Goal: Information Seeking & Learning: Learn about a topic

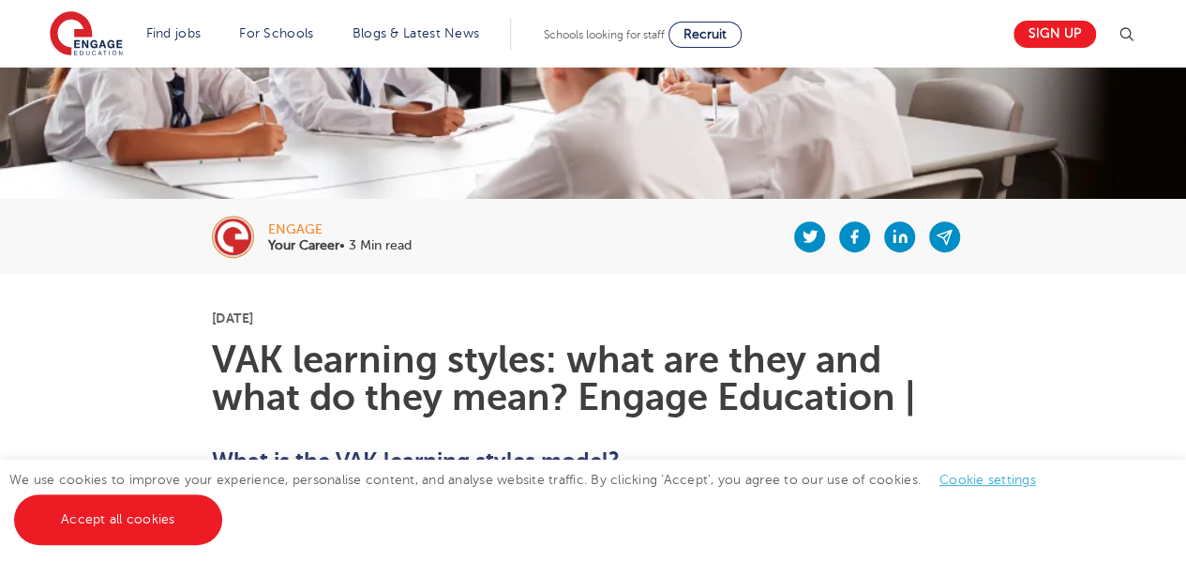
scroll to position [68, 0]
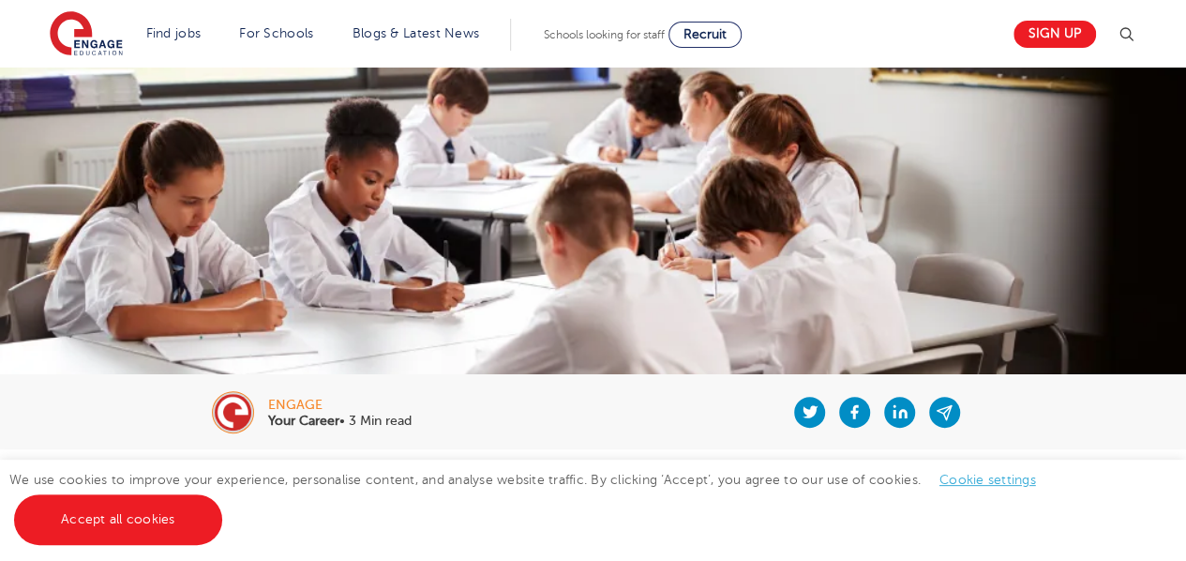
click at [738, 415] on div at bounding box center [693, 411] width 563 height 75
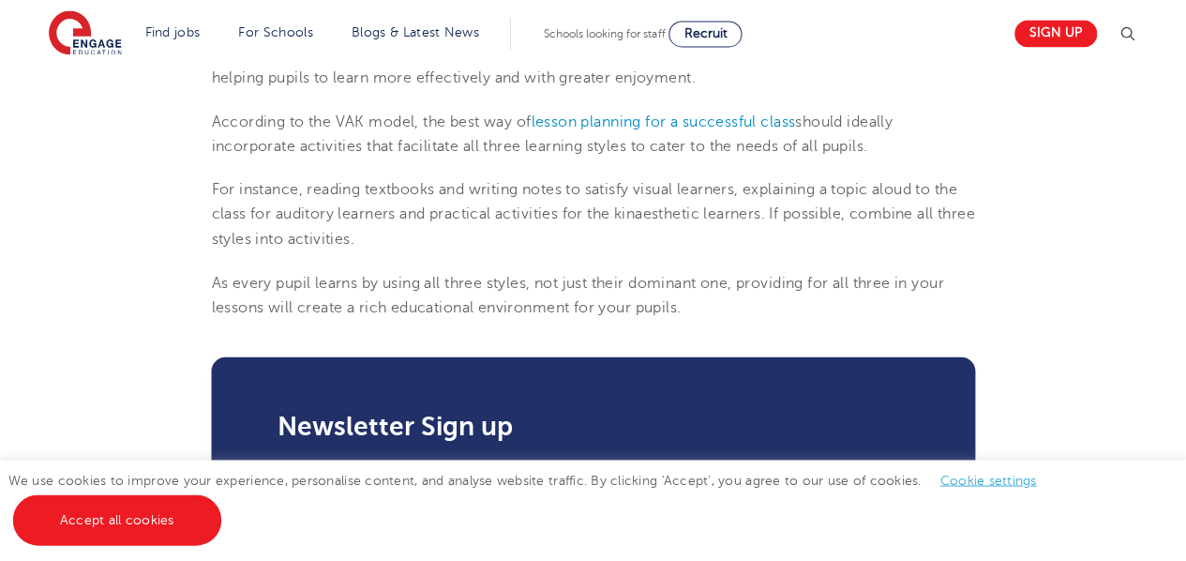
scroll to position [2375, 0]
